Goal: Obtain resource: Download file/media

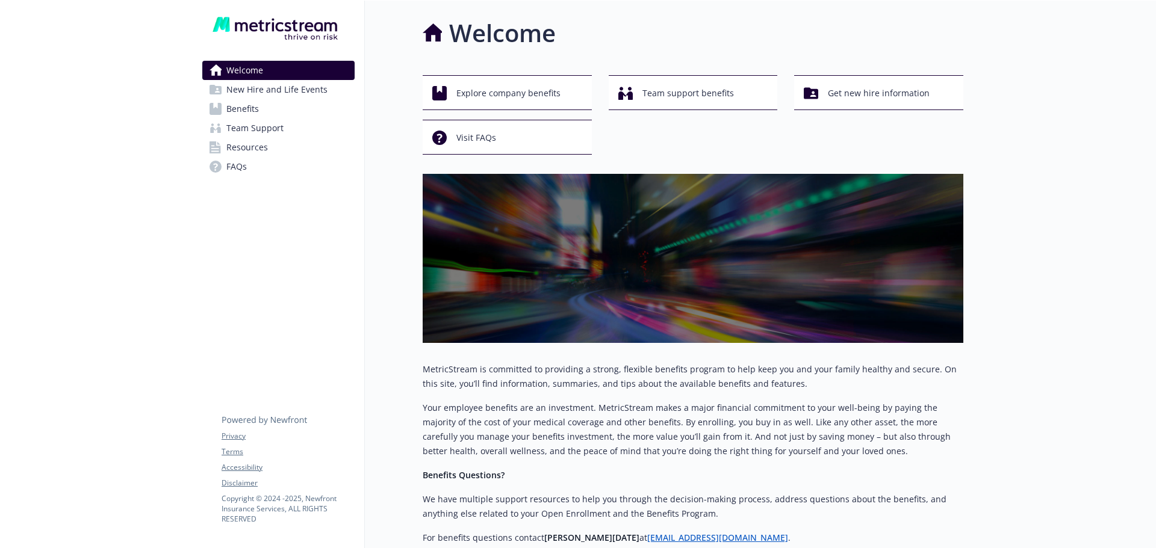
click at [246, 104] on span "Benefits" at bounding box center [242, 108] width 33 height 19
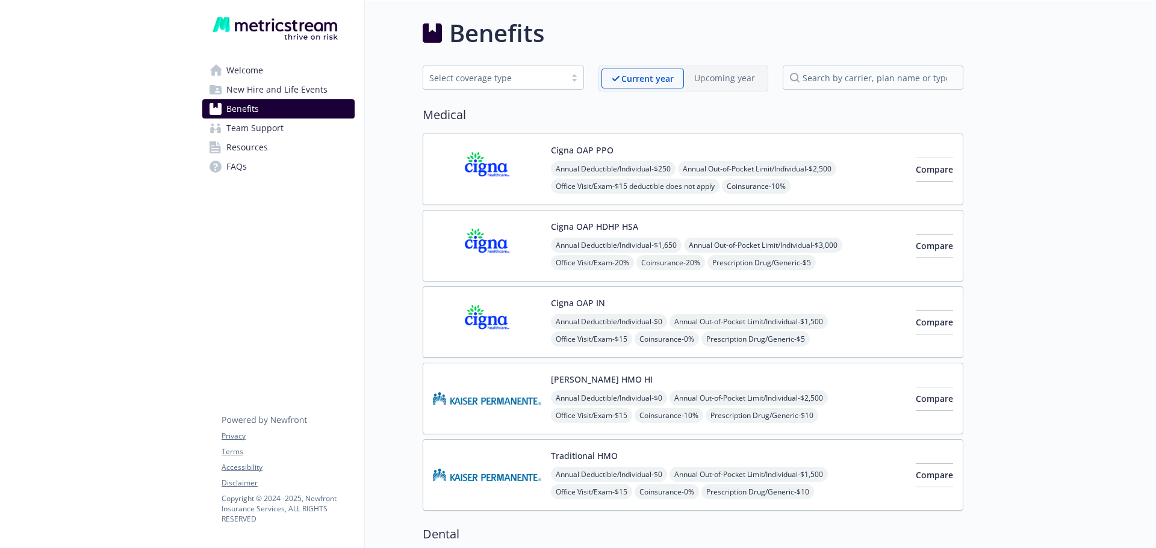
click at [250, 143] on span "Resources" at bounding box center [247, 147] width 42 height 19
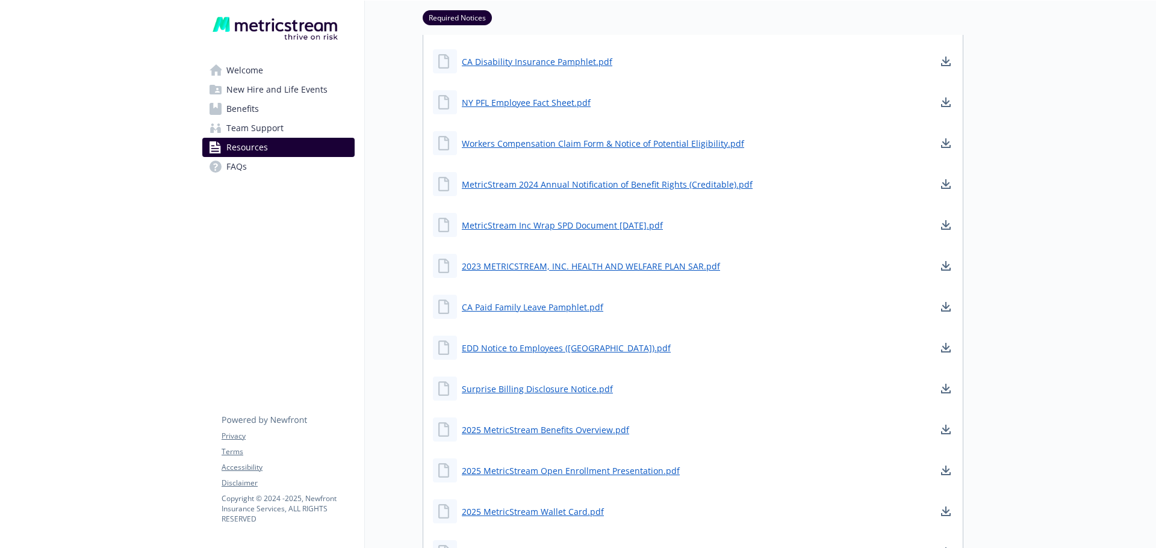
scroll to position [361, 0]
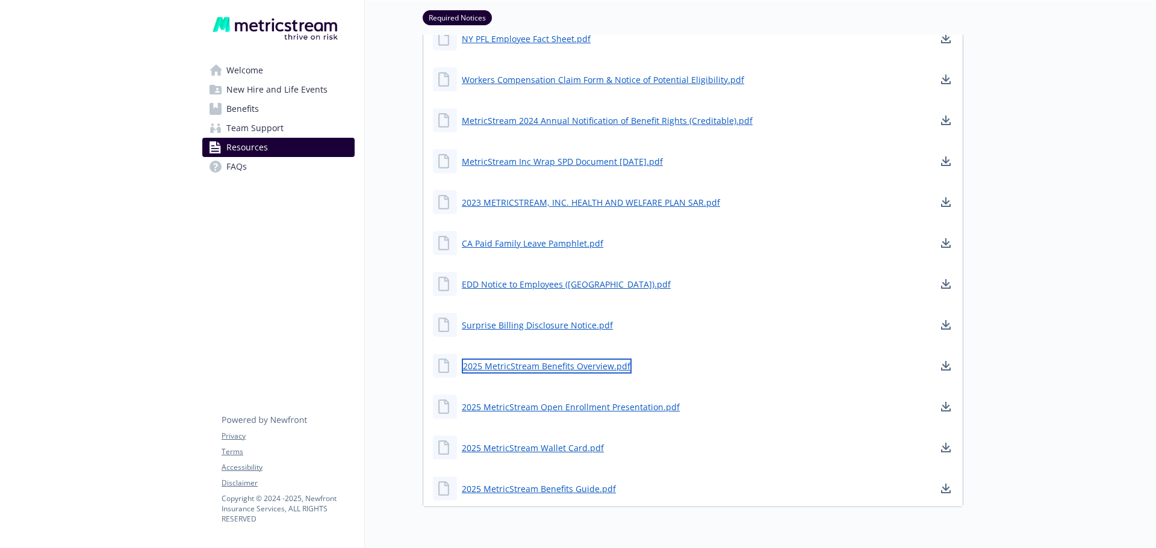
click at [597, 367] on link "2025 MetricStream Benefits Overview.pdf" at bounding box center [547, 366] width 170 height 15
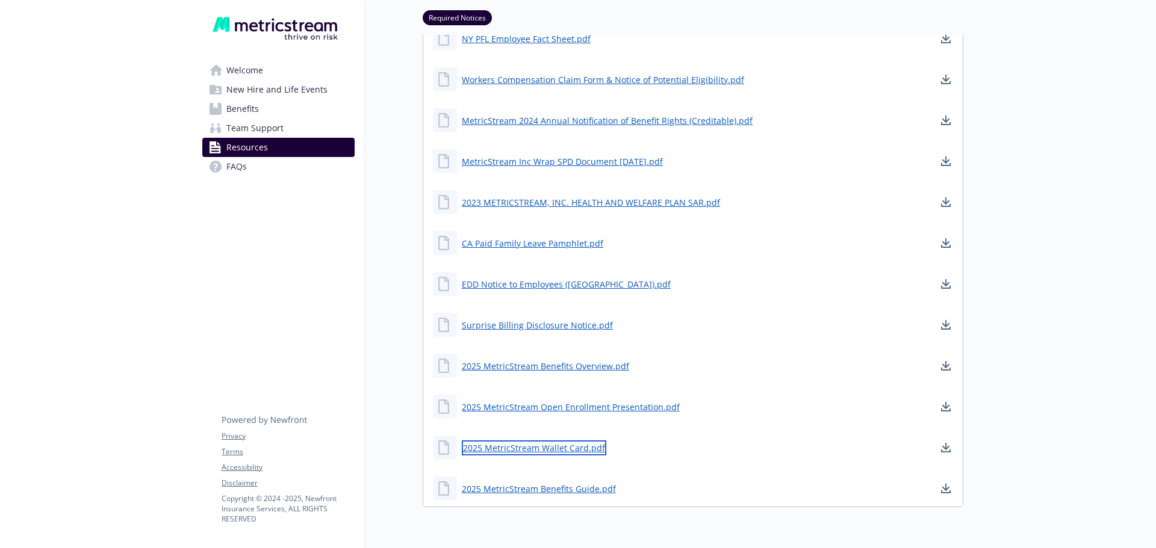
click at [532, 450] on link "2025 MetricStream Wallet Card.pdf" at bounding box center [534, 448] width 144 height 15
